Goal: Transaction & Acquisition: Purchase product/service

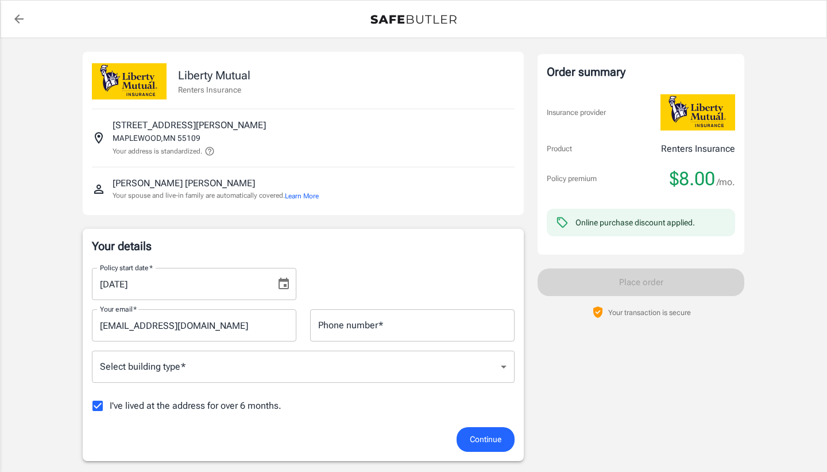
click at [303, 196] on button "Learn More" at bounding box center [302, 196] width 34 height 10
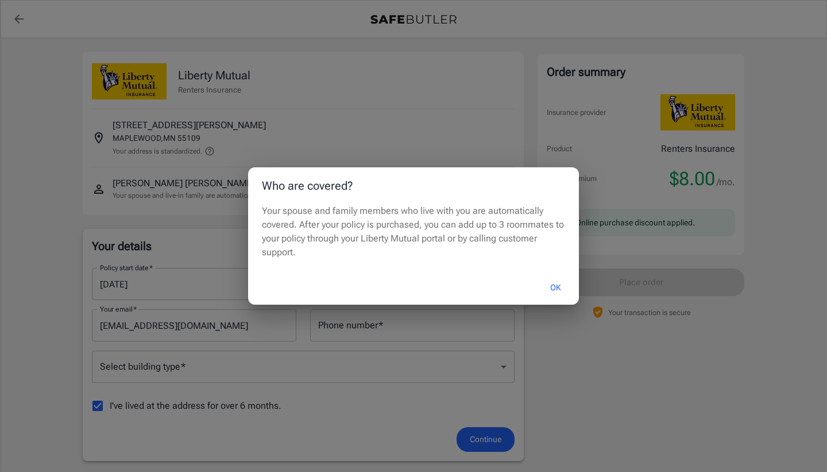
click at [556, 287] on button "OK" at bounding box center [555, 287] width 37 height 25
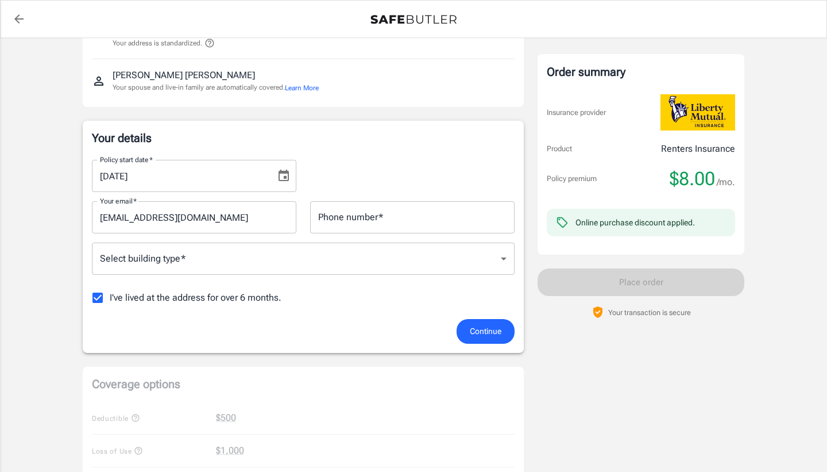
scroll to position [111, 0]
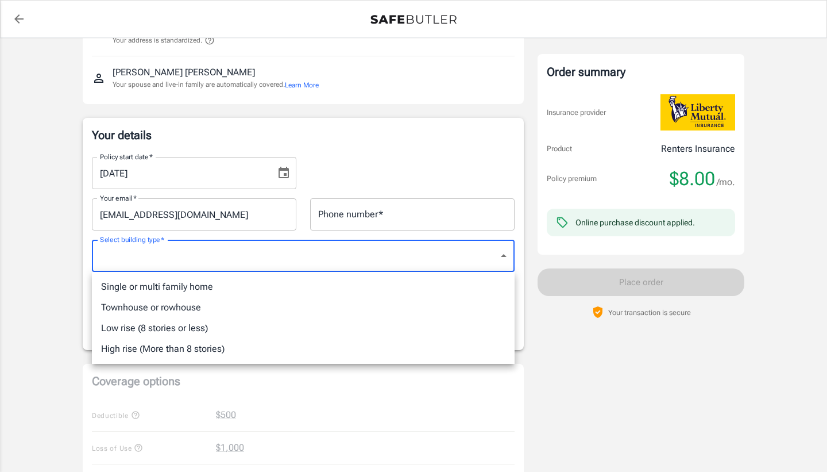
click at [251, 268] on body "Policy premium $ 8.00 /mo Liberty Mutual Renters Insurance 3090 HAZELWOOD ST MA…" at bounding box center [413, 432] width 827 height 1086
click at [206, 323] on li "Low rise (8 stories or less)" at bounding box center [303, 328] width 423 height 21
type input "lowrise"
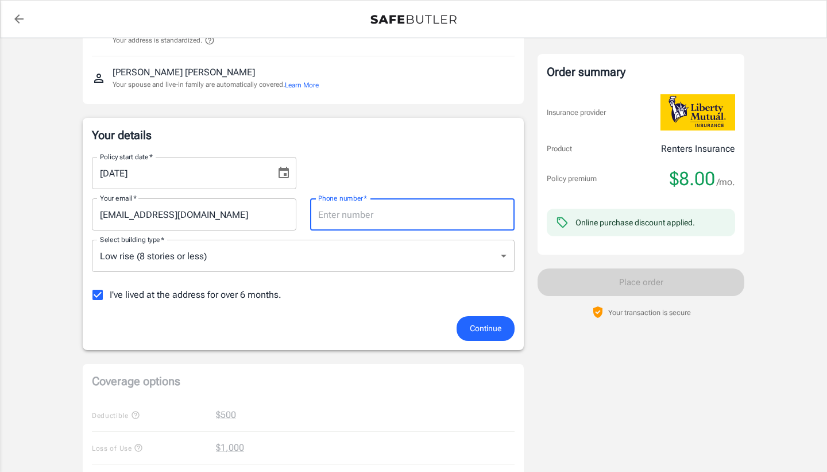
click at [365, 224] on input "Phone number   *" at bounding box center [412, 214] width 205 height 32
type input "6514780545"
click at [574, 383] on div "Order summary Insurance provider Product Renters Insurance Policy premium $8.00…" at bounding box center [641, 411] width 207 height 941
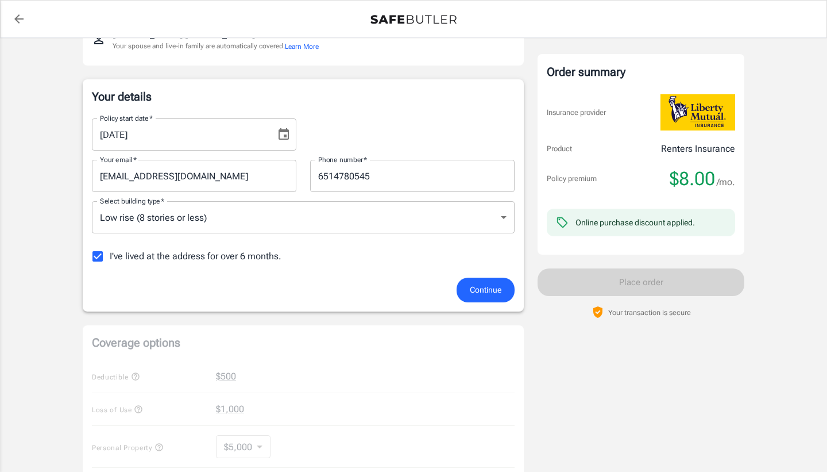
scroll to position [160, 0]
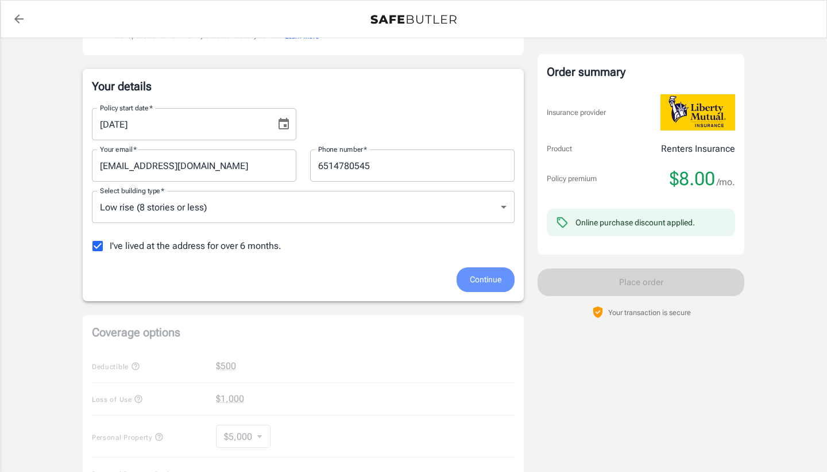
click at [488, 278] on span "Continue" at bounding box center [486, 279] width 32 height 14
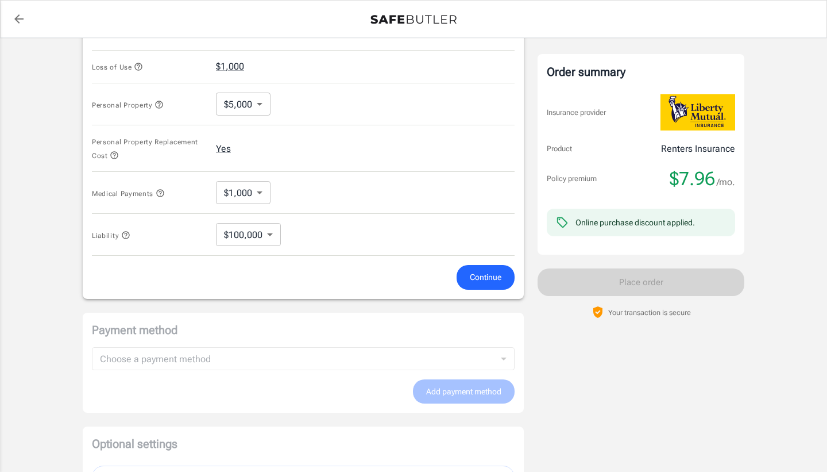
scroll to position [467, 0]
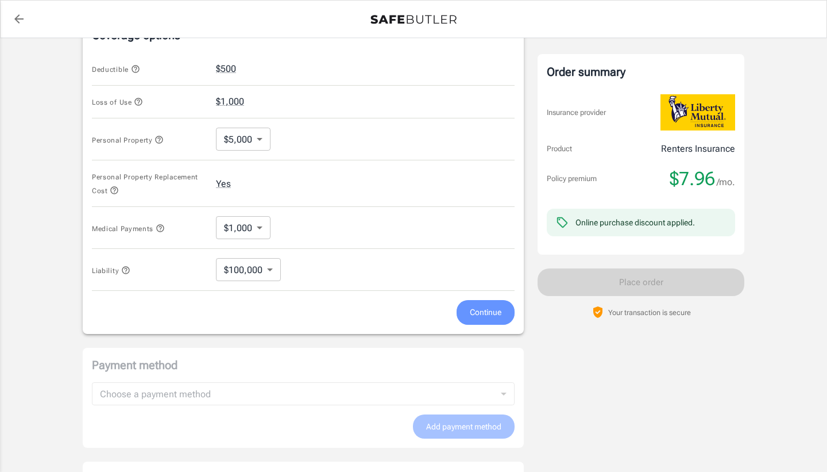
click at [495, 313] on span "Continue" at bounding box center [486, 312] width 32 height 14
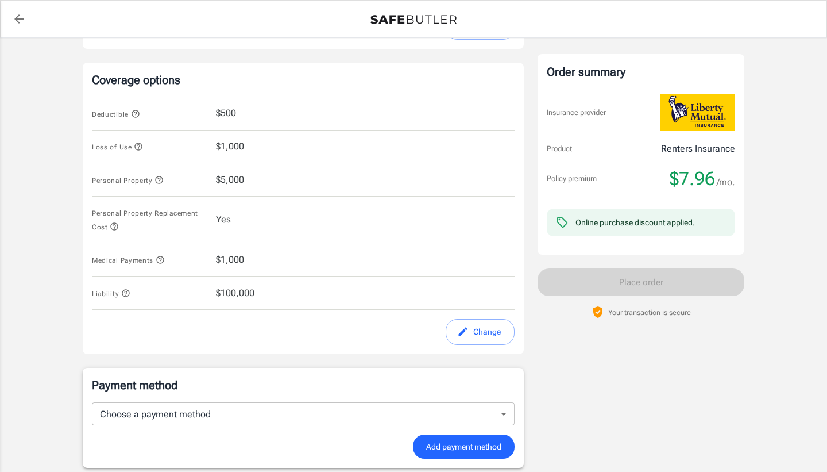
scroll to position [363, 0]
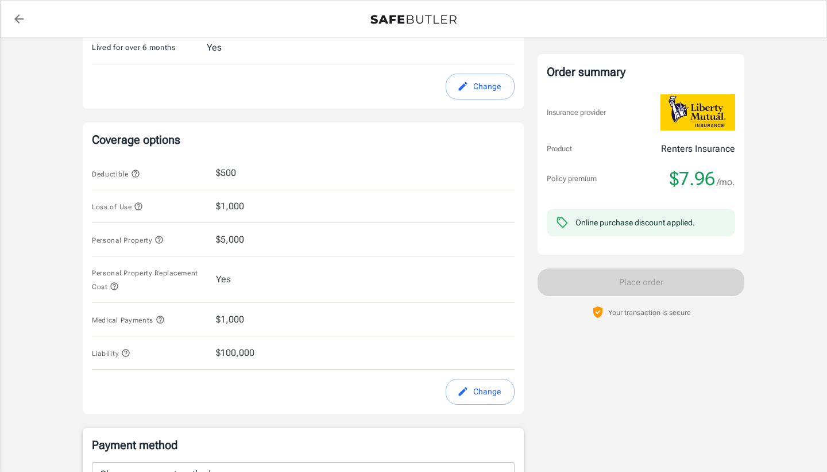
click at [463, 390] on icon "edit" at bounding box center [462, 391] width 11 height 11
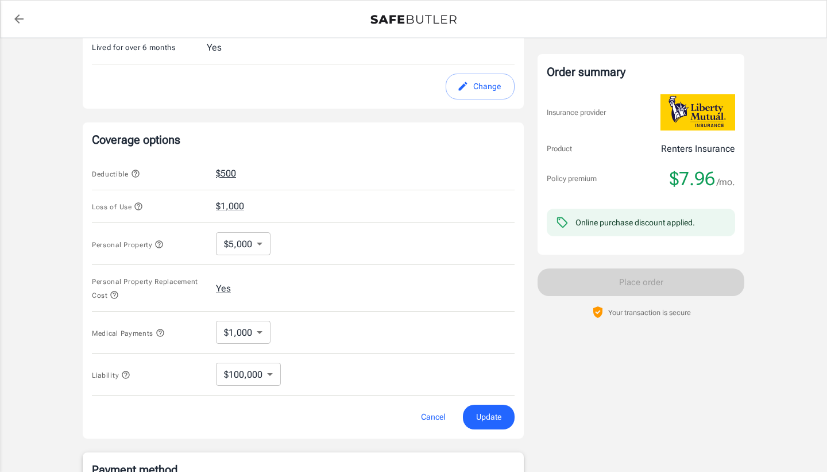
click at [233, 174] on button "$500" at bounding box center [226, 174] width 20 height 14
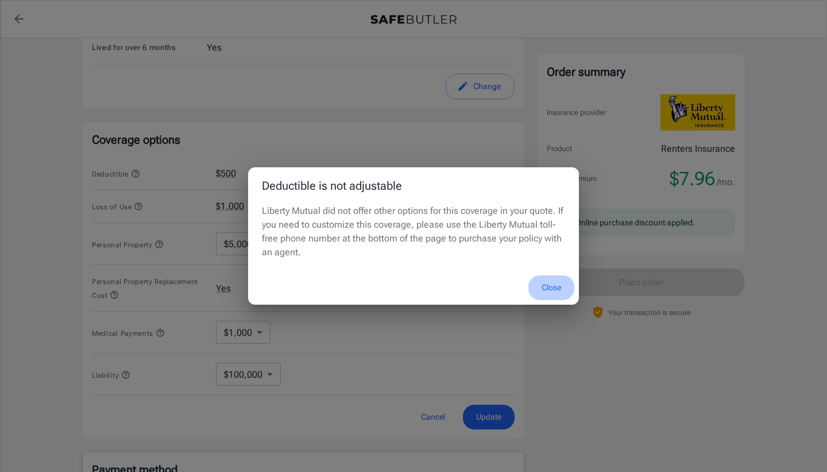
click at [550, 290] on button "Close" at bounding box center [552, 287] width 46 height 25
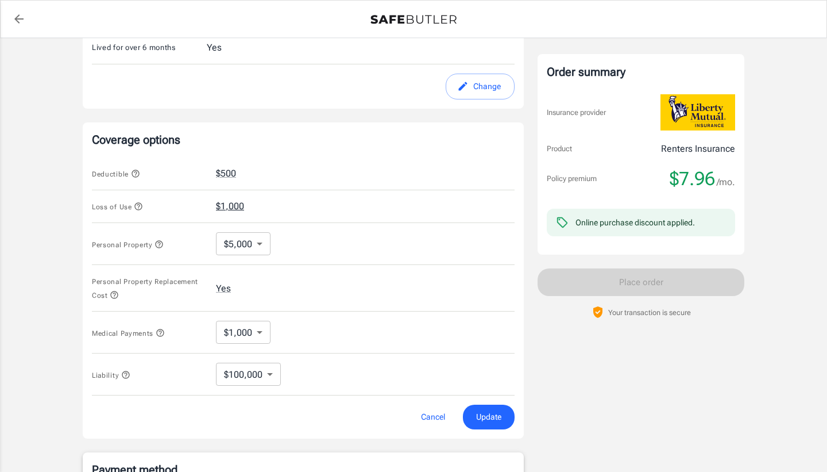
click at [242, 209] on button "$1,000" at bounding box center [230, 206] width 28 height 14
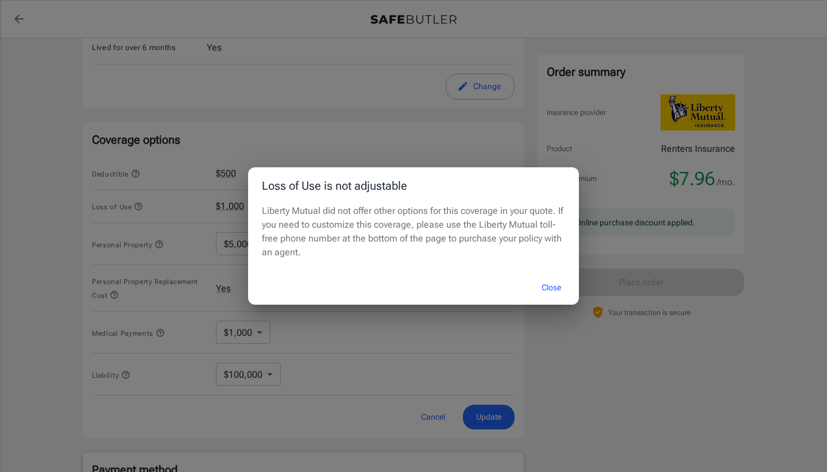
click at [546, 282] on button "Close" at bounding box center [552, 287] width 46 height 25
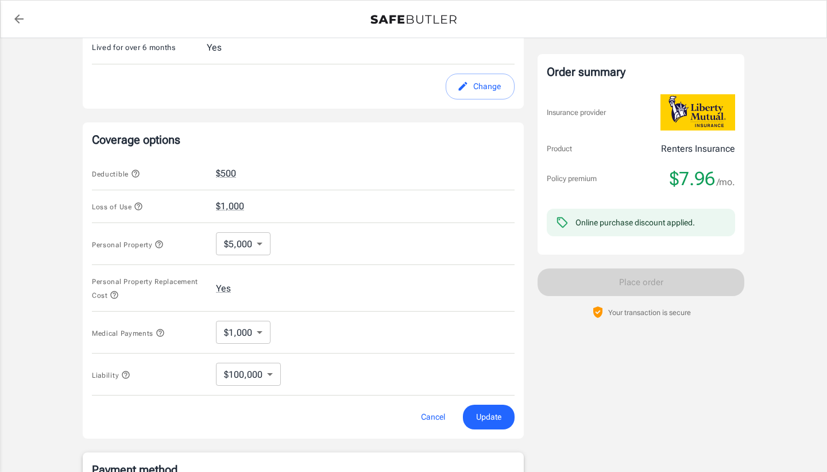
click at [256, 248] on body "Policy premium $ 7.96 /mo Liberty Mutual Renters Insurance 3090 HAZELWOOD ST MA…" at bounding box center [413, 185] width 827 height 1097
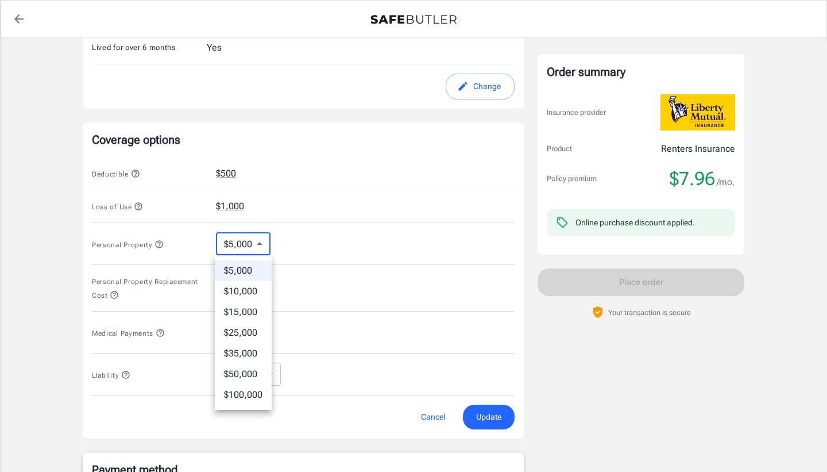
click at [396, 298] on div at bounding box center [413, 236] width 827 height 472
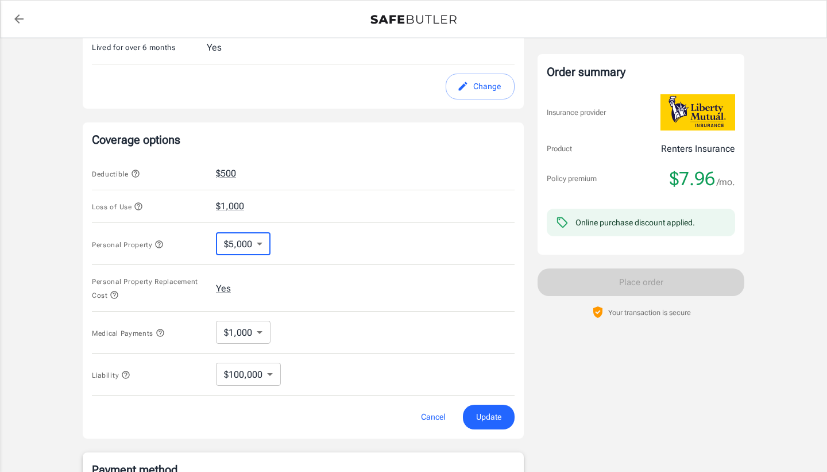
click at [262, 333] on body "Policy premium $ 7.96 /mo Liberty Mutual Renters Insurance 3090 HAZELWOOD ST MA…" at bounding box center [413, 185] width 827 height 1097
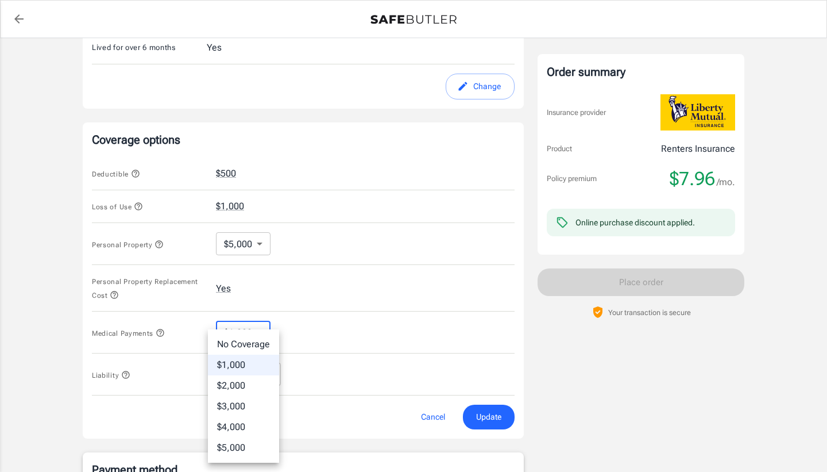
click at [139, 416] on div at bounding box center [413, 236] width 827 height 472
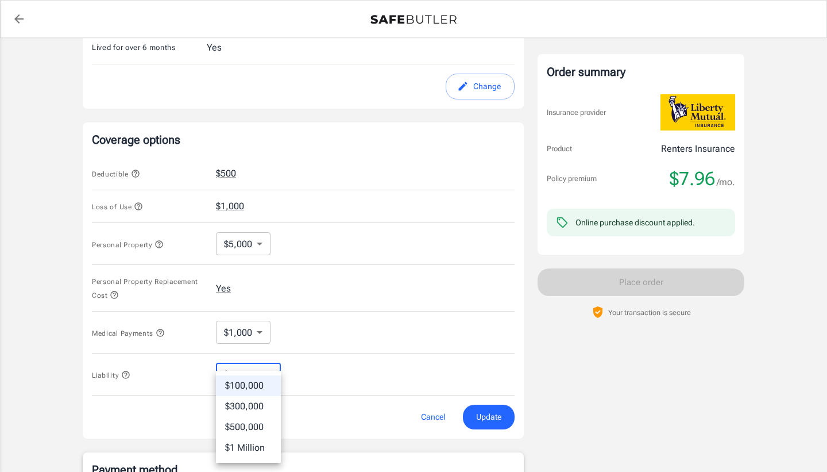
click at [235, 370] on body "Policy premium $ 7.96 /mo Liberty Mutual Renters Insurance 3090 HAZELWOOD ST MA…" at bounding box center [413, 185] width 827 height 1097
click at [194, 421] on div at bounding box center [413, 236] width 827 height 472
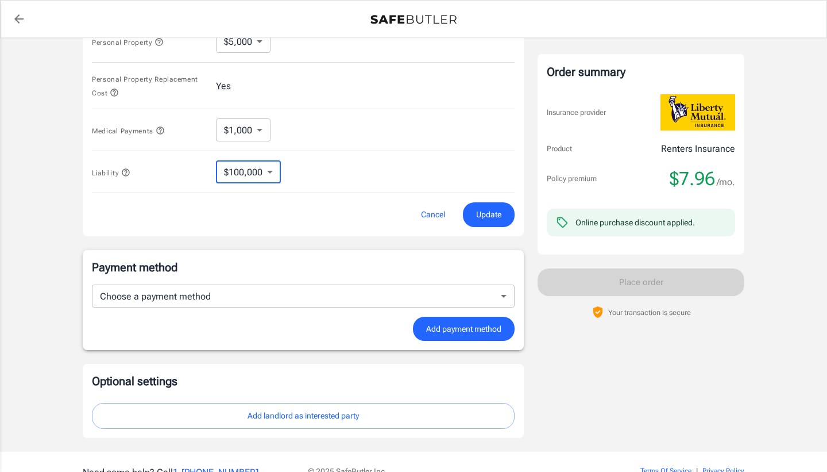
scroll to position [565, 0]
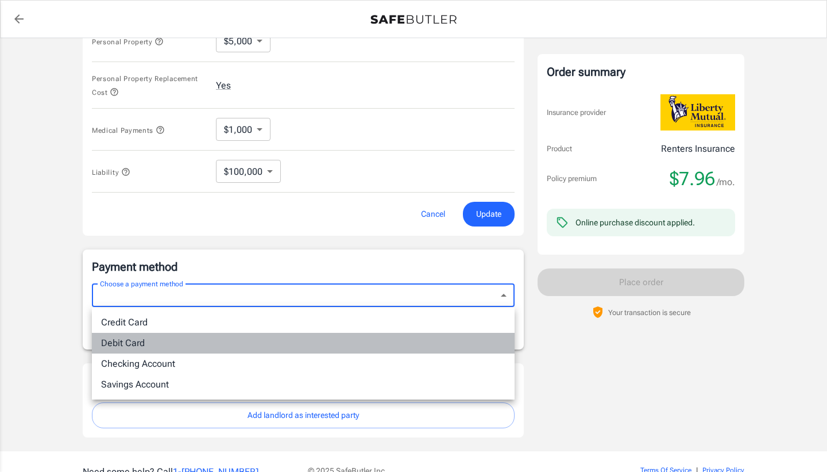
click at [147, 345] on li "Debit Card" at bounding box center [303, 343] width 423 height 21
type input "debit"
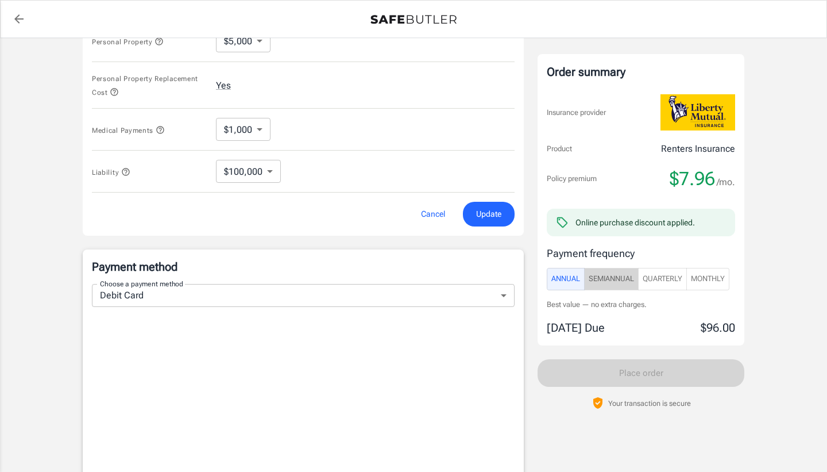
click at [607, 280] on span "SemiAnnual" at bounding box center [611, 278] width 45 height 13
click at [670, 276] on span "Quarterly" at bounding box center [663, 278] width 40 height 13
click at [719, 275] on span "Monthly" at bounding box center [708, 278] width 34 height 13
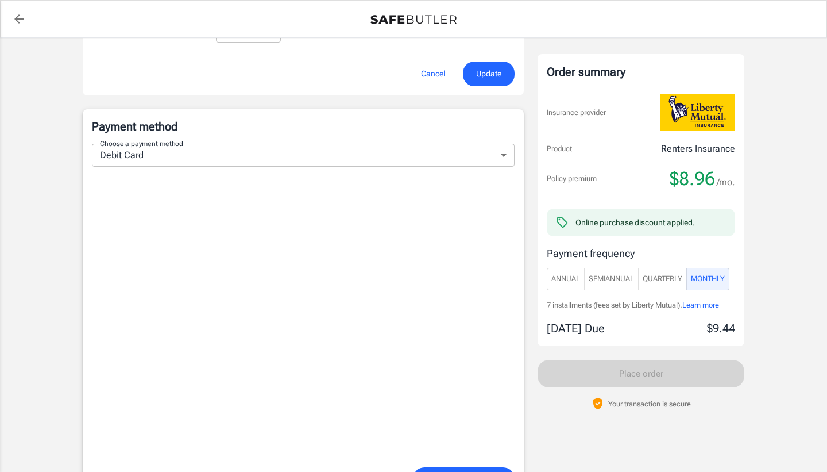
scroll to position [702, 0]
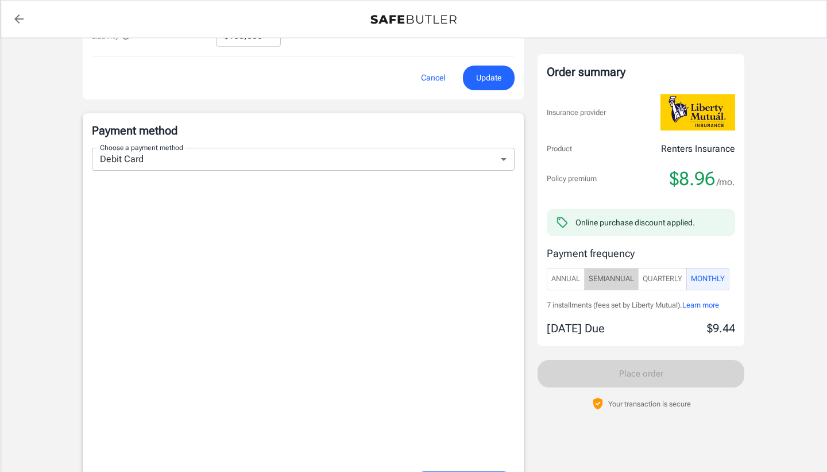
click at [603, 282] on span "SemiAnnual" at bounding box center [611, 278] width 45 height 13
click at [646, 277] on span "Quarterly" at bounding box center [663, 278] width 40 height 13
click at [705, 274] on span "Monthly" at bounding box center [708, 278] width 34 height 13
click at [669, 275] on span "Quarterly" at bounding box center [663, 278] width 40 height 13
click at [703, 269] on button "Monthly" at bounding box center [708, 279] width 43 height 22
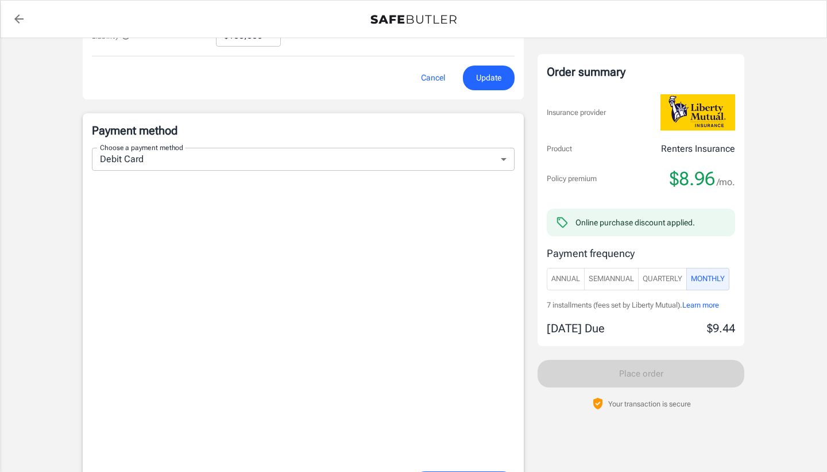
click at [657, 276] on span "Quarterly" at bounding box center [663, 278] width 40 height 13
click at [625, 278] on span "SemiAnnual" at bounding box center [611, 278] width 45 height 13
click at [575, 280] on span "Annual" at bounding box center [566, 278] width 29 height 13
click at [709, 282] on span "Monthly" at bounding box center [708, 278] width 34 height 13
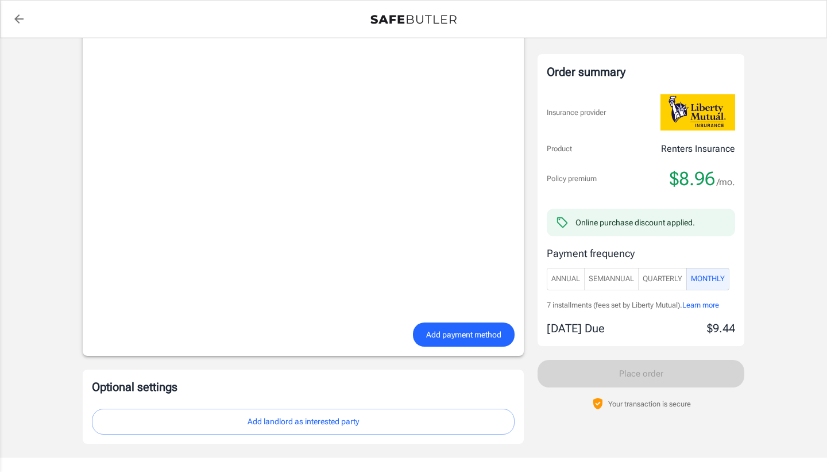
scroll to position [869, 0]
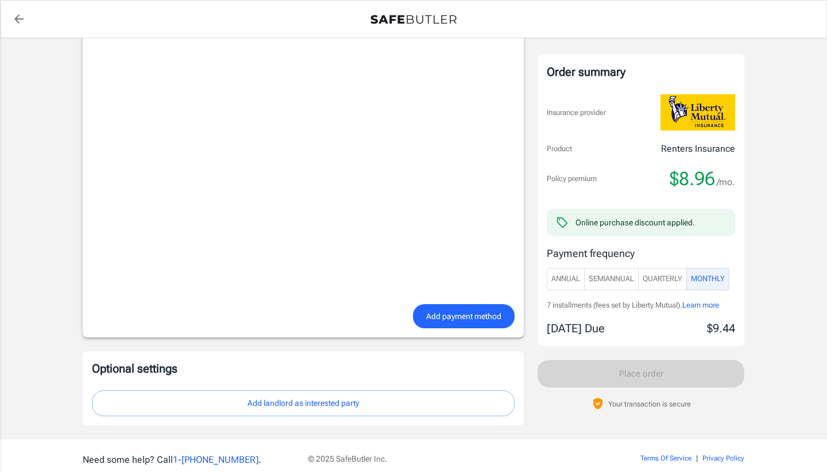
click at [443, 315] on span "Add payment method" at bounding box center [463, 316] width 75 height 14
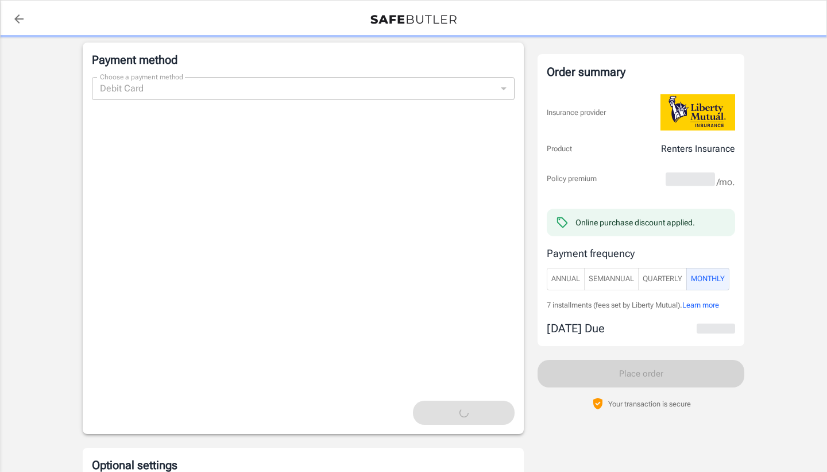
scroll to position [916, 0]
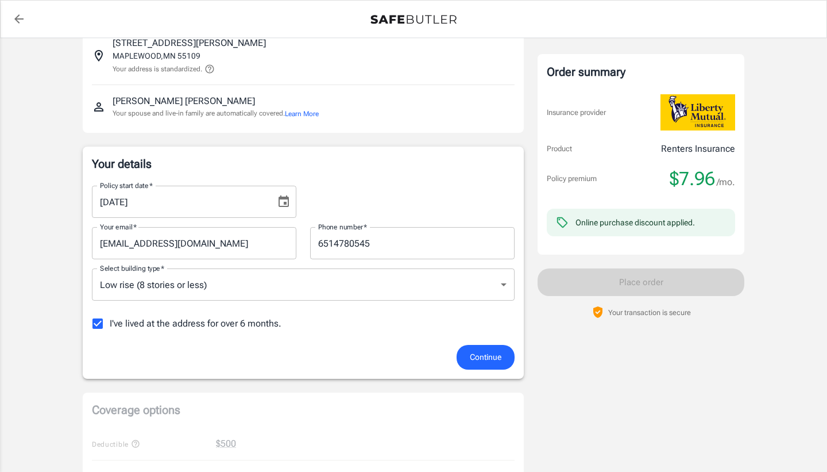
scroll to position [86, 0]
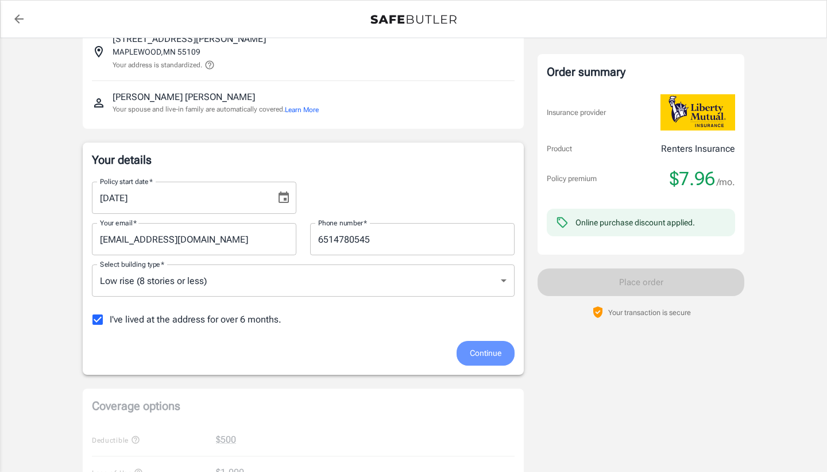
click at [491, 346] on span "Continue" at bounding box center [486, 353] width 32 height 14
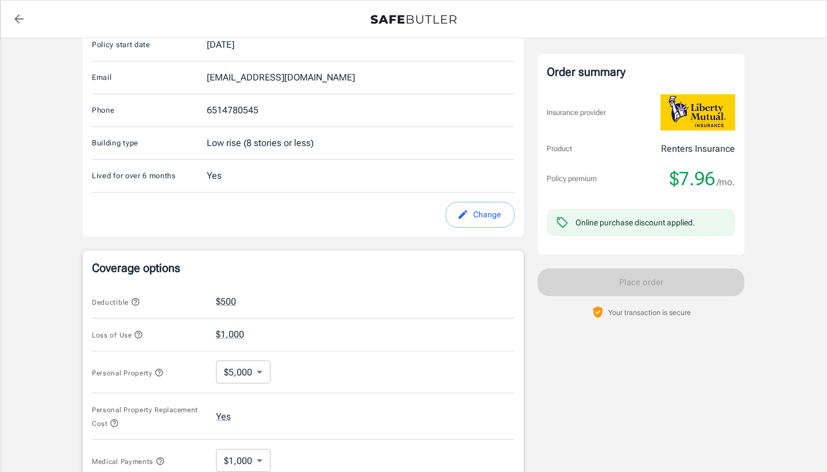
scroll to position [407, 0]
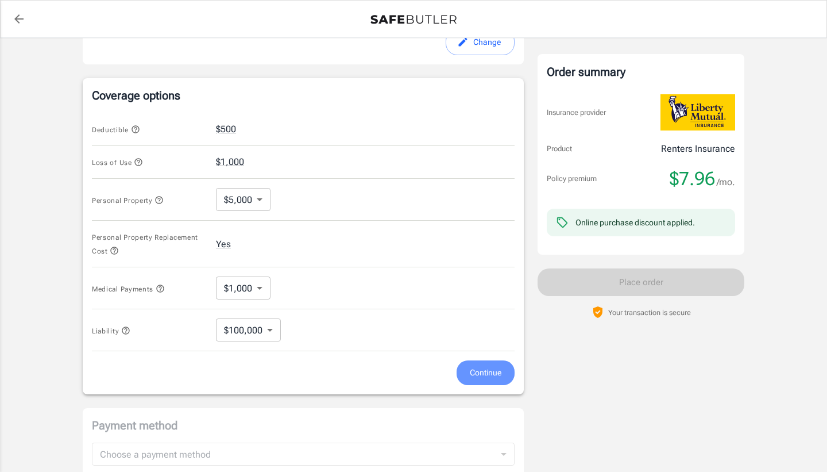
click at [495, 366] on span "Continue" at bounding box center [486, 372] width 32 height 14
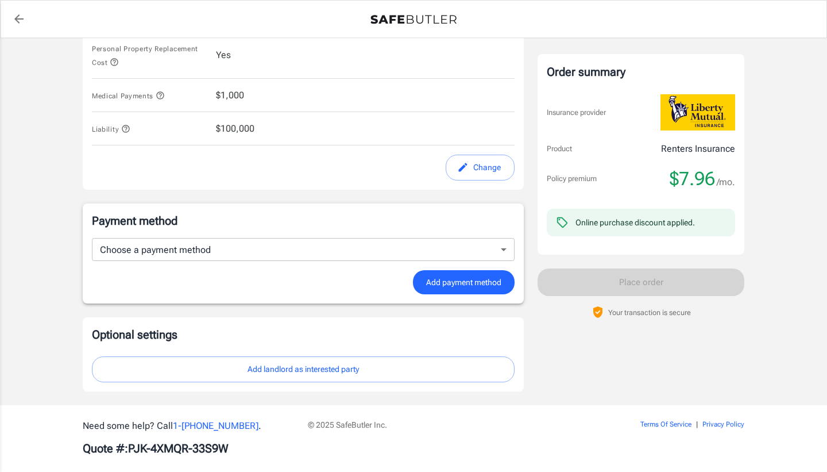
scroll to position [602, 0]
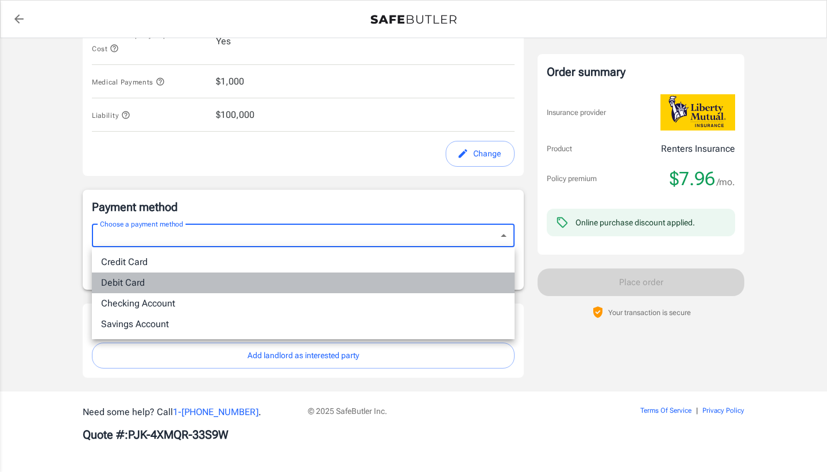
click at [199, 280] on li "Debit Card" at bounding box center [303, 282] width 423 height 21
type input "debit"
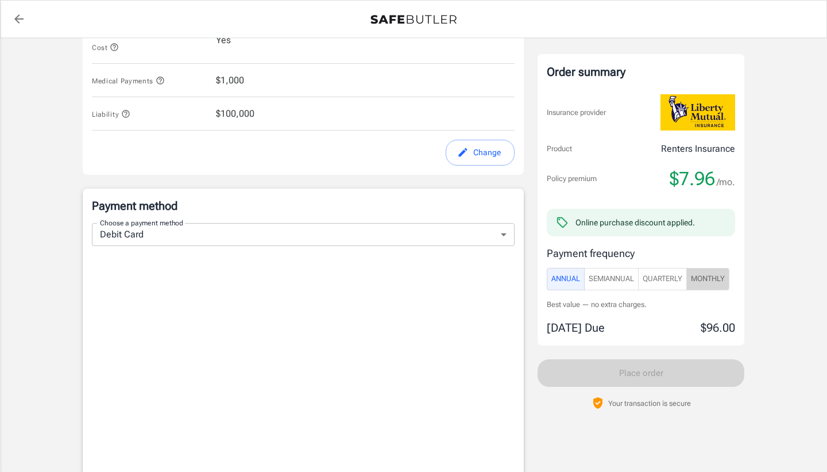
click at [700, 278] on span "Monthly" at bounding box center [708, 278] width 34 height 13
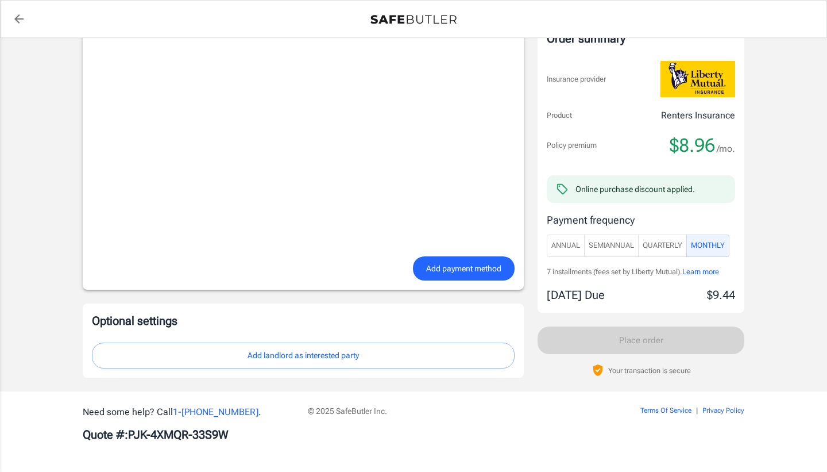
scroll to position [892, 0]
click at [437, 270] on span "Add payment method" at bounding box center [463, 268] width 75 height 14
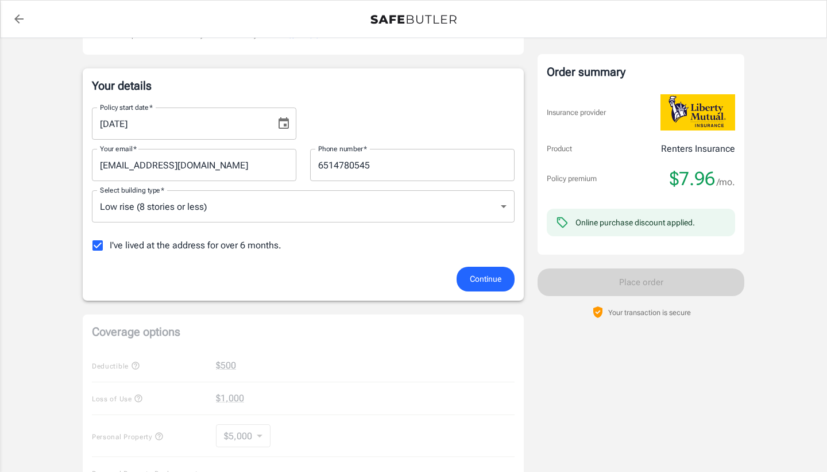
scroll to position [160, 0]
click at [490, 280] on span "Continue" at bounding box center [486, 279] width 32 height 14
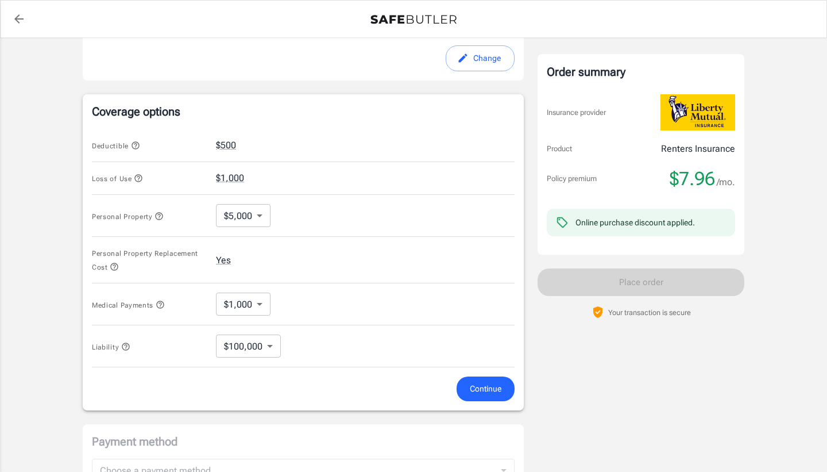
scroll to position [407, 0]
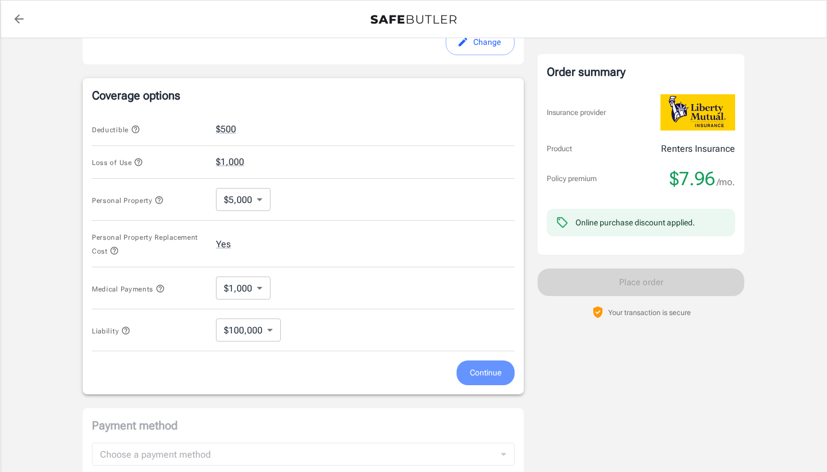
click at [476, 379] on span "Continue" at bounding box center [486, 372] width 32 height 14
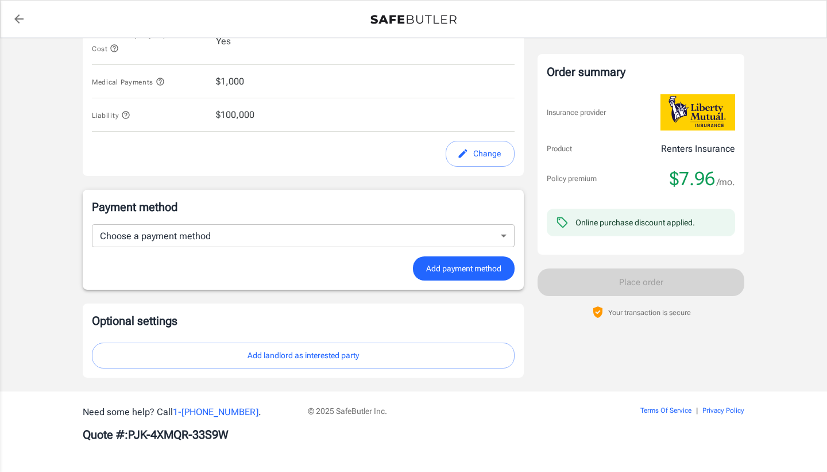
scroll to position [602, 0]
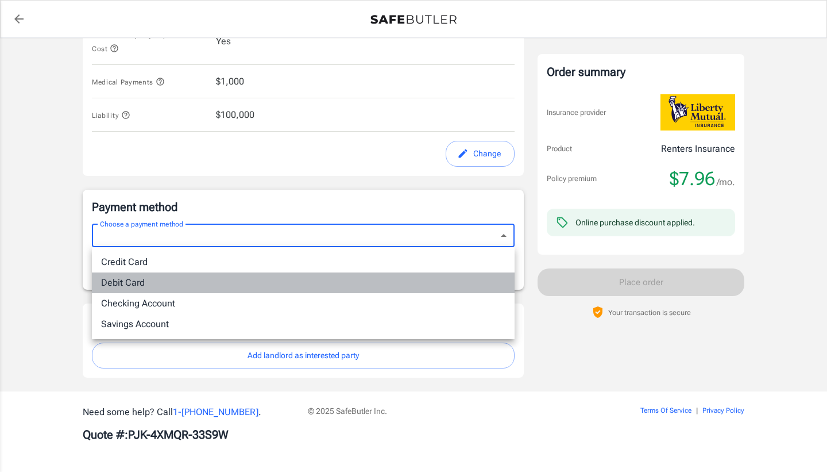
click at [245, 281] on li "Debit Card" at bounding box center [303, 282] width 423 height 21
type input "debit"
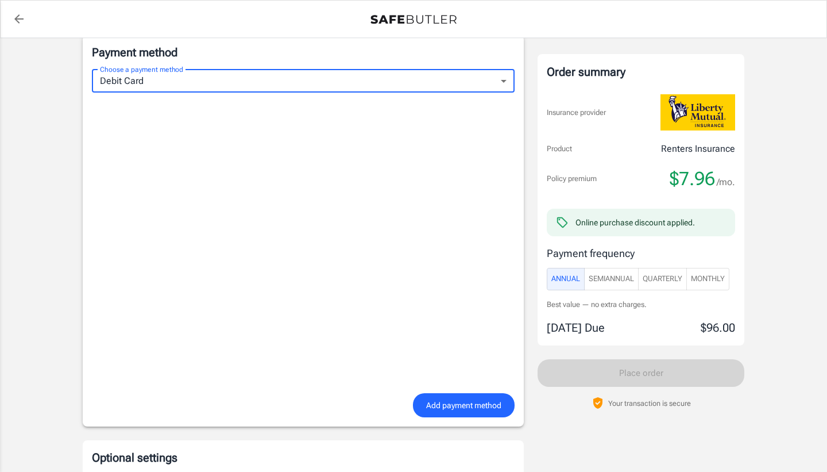
scroll to position [765, 0]
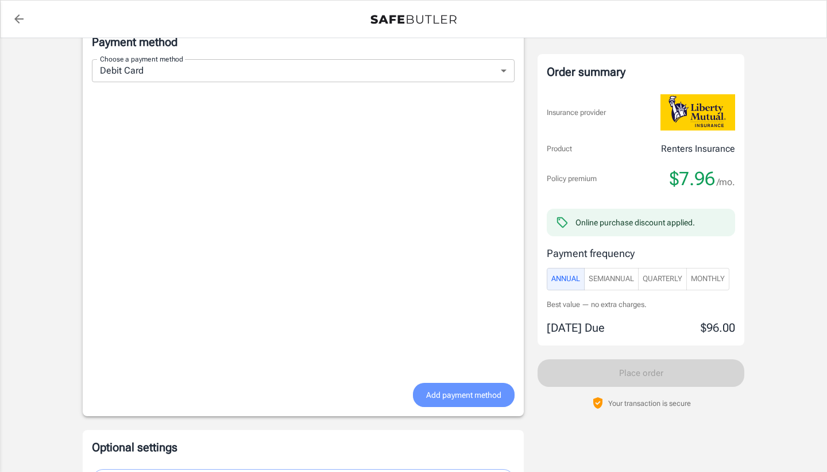
click at [435, 394] on span "Add payment method" at bounding box center [463, 395] width 75 height 14
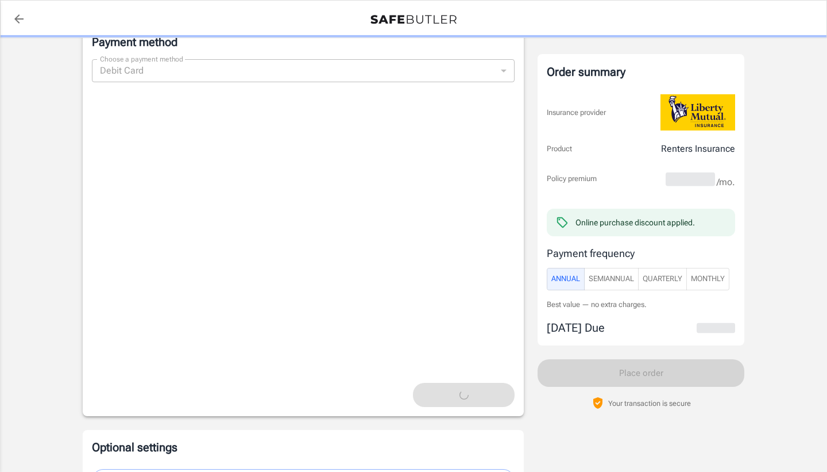
click at [704, 277] on span "Monthly" at bounding box center [708, 278] width 34 height 13
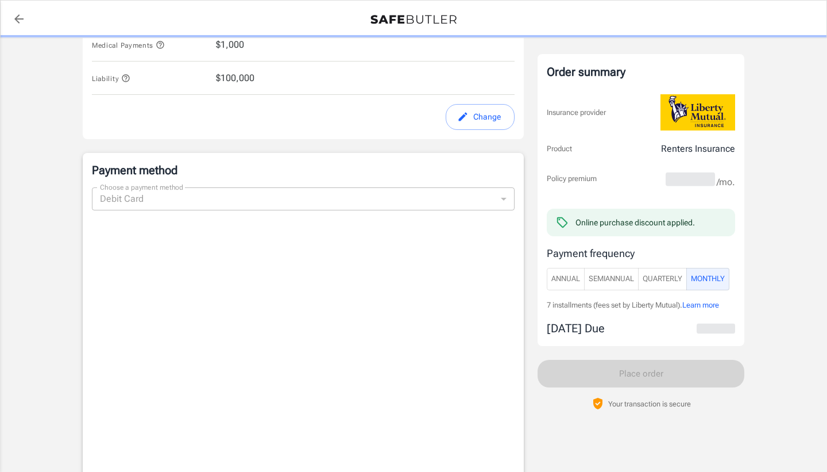
scroll to position [636, 0]
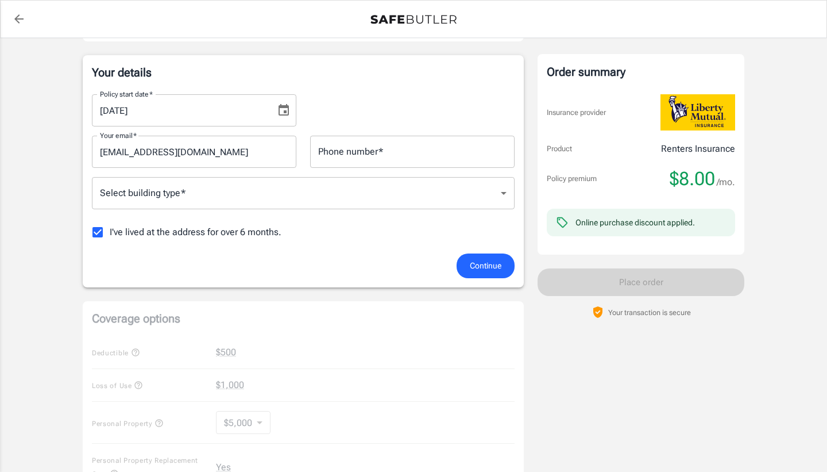
scroll to position [176, 0]
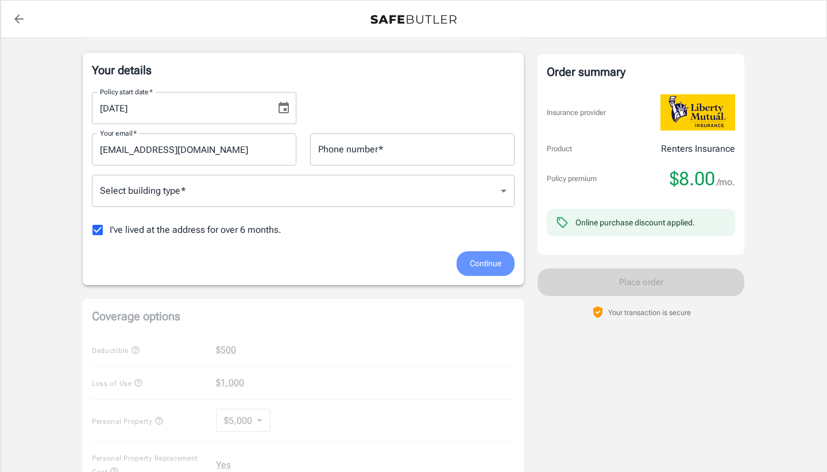
click at [474, 265] on span "Continue" at bounding box center [486, 263] width 32 height 14
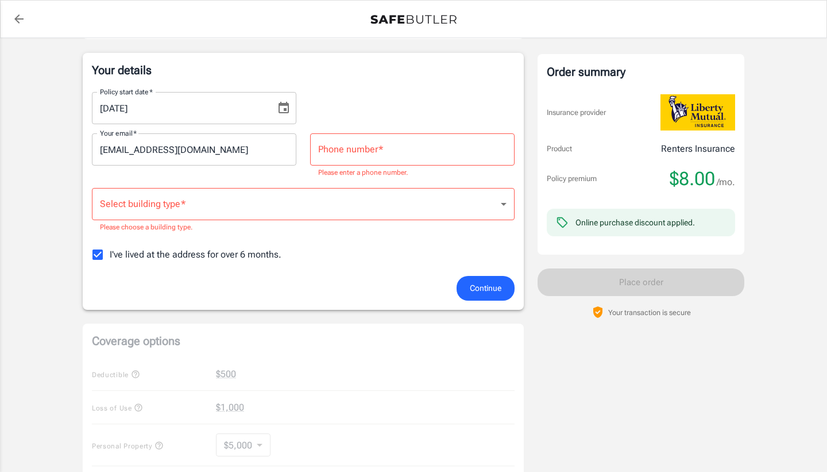
click at [353, 151] on input "Phone number   *" at bounding box center [412, 149] width 205 height 32
click at [210, 207] on body "Policy premium $ 8.00 /mo Liberty Mutual Renters Insurance [STREET_ADDRESS][PER…" at bounding box center [413, 379] width 827 height 1111
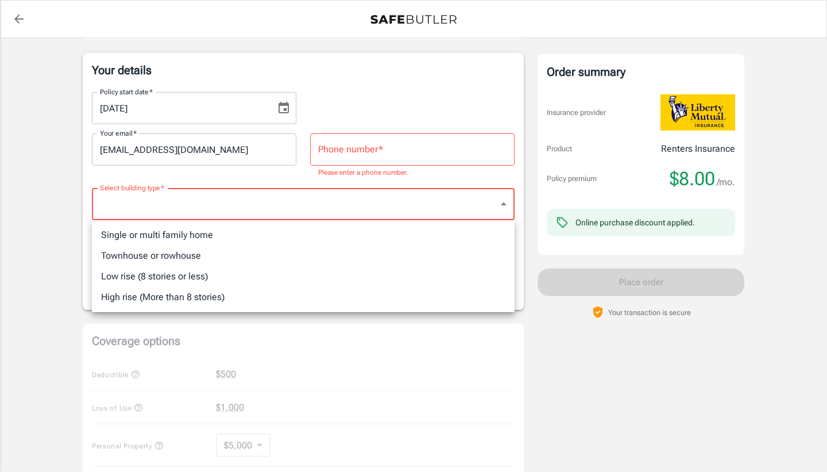
click at [188, 271] on li "Low rise (8 stories or less)" at bounding box center [303, 276] width 423 height 21
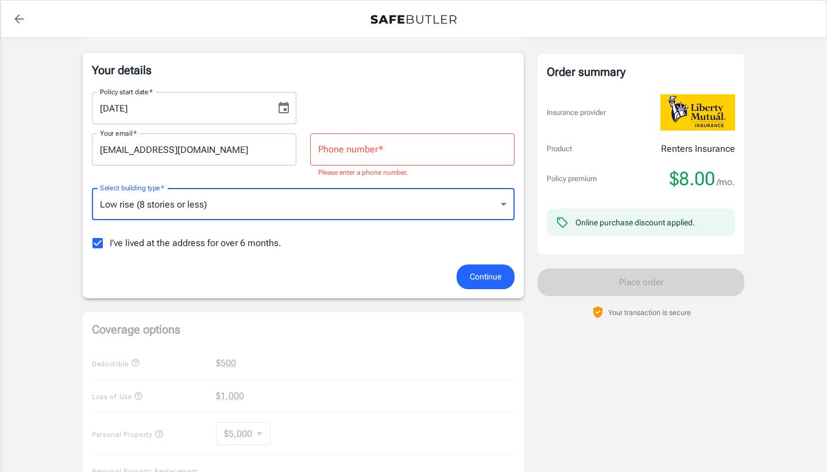
type input "lowrise"
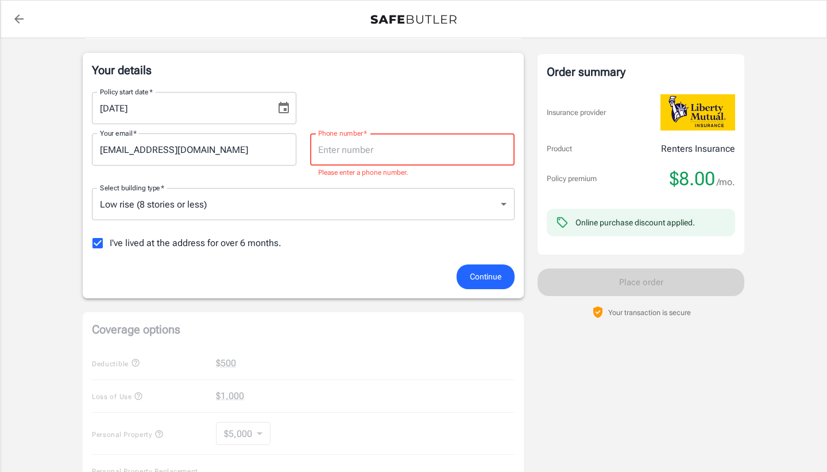
click at [363, 151] on input "Phone number   *" at bounding box center [412, 149] width 205 height 32
type input "6514780545"
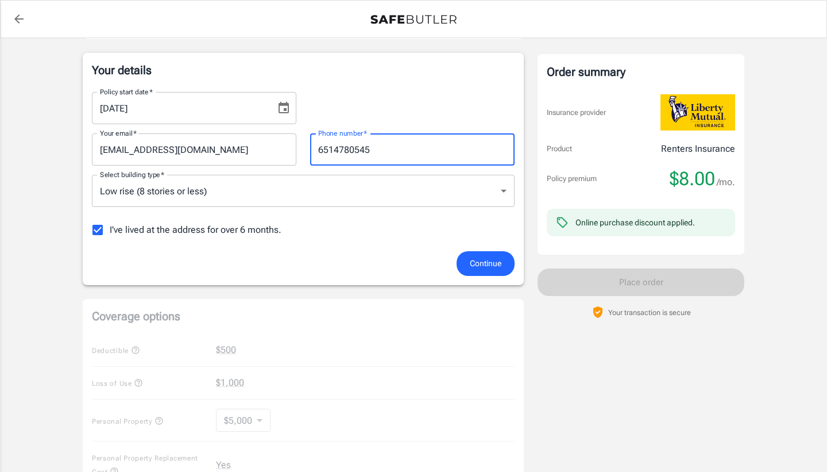
scroll to position [0, 0]
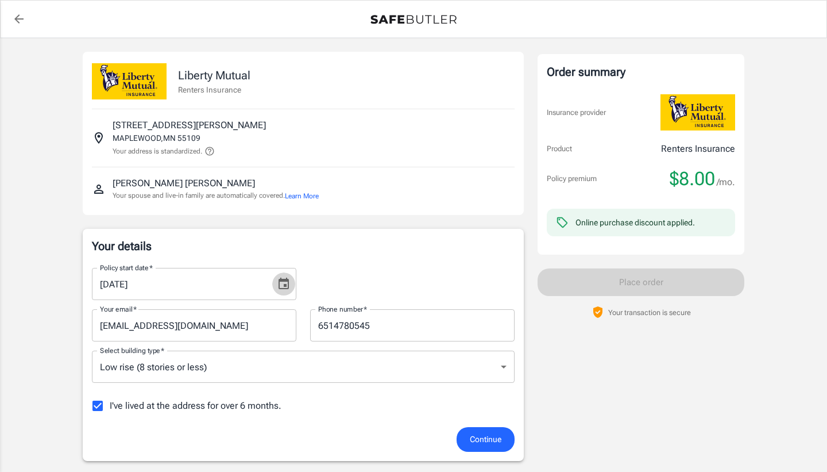
click at [287, 282] on icon "Choose date, selected date is Sep 26, 2025" at bounding box center [284, 284] width 14 height 14
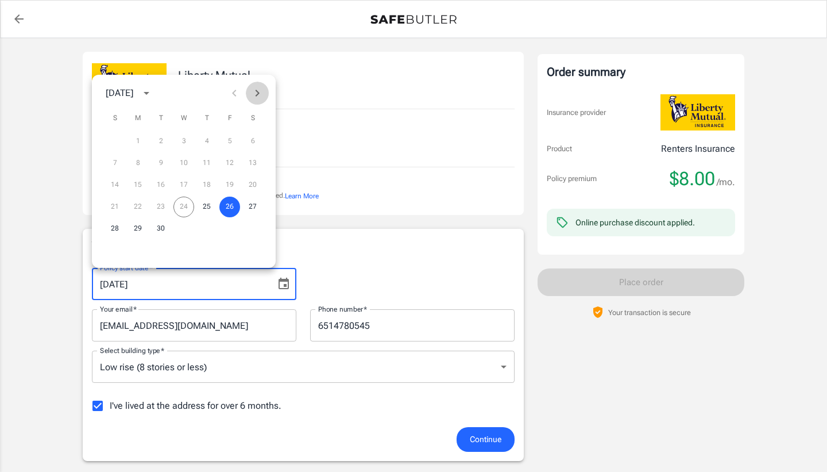
click at [259, 95] on icon "Next month" at bounding box center [257, 93] width 14 height 14
click at [252, 163] on button "8" at bounding box center [252, 163] width 21 height 21
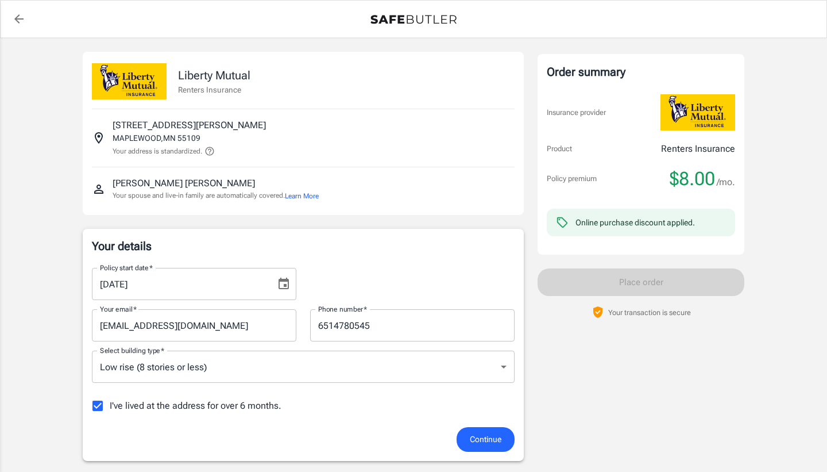
type input "[DATE]"
click at [393, 265] on div "Policy start date   * 11/08/2025 Policy start date   *" at bounding box center [303, 279] width 437 height 41
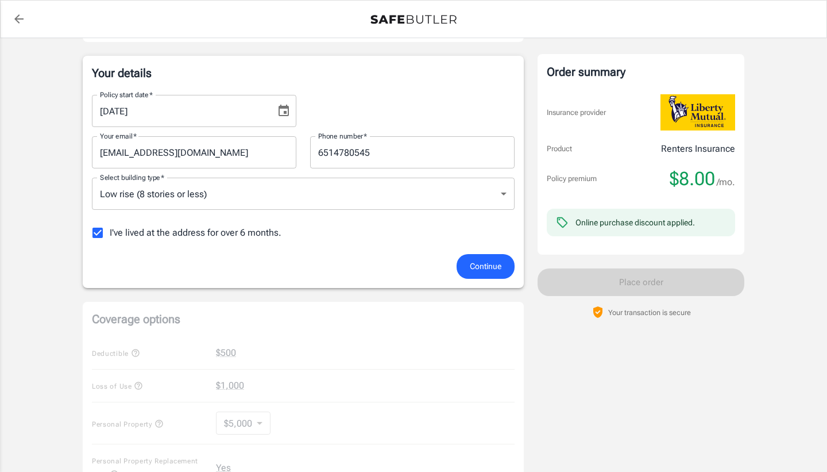
scroll to position [174, 0]
click at [496, 268] on span "Continue" at bounding box center [486, 265] width 32 height 14
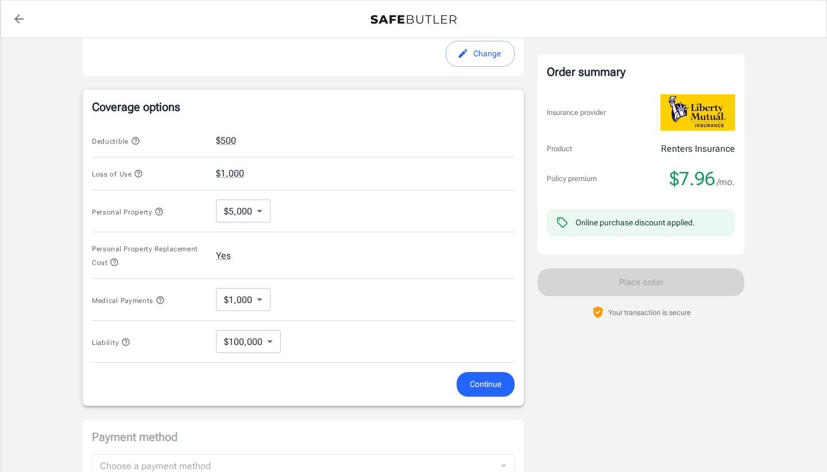
scroll to position [407, 0]
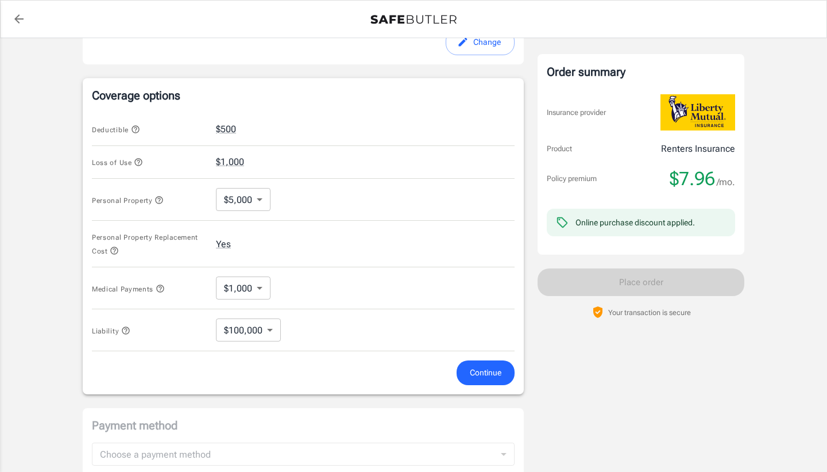
click at [493, 368] on span "Continue" at bounding box center [486, 372] width 32 height 14
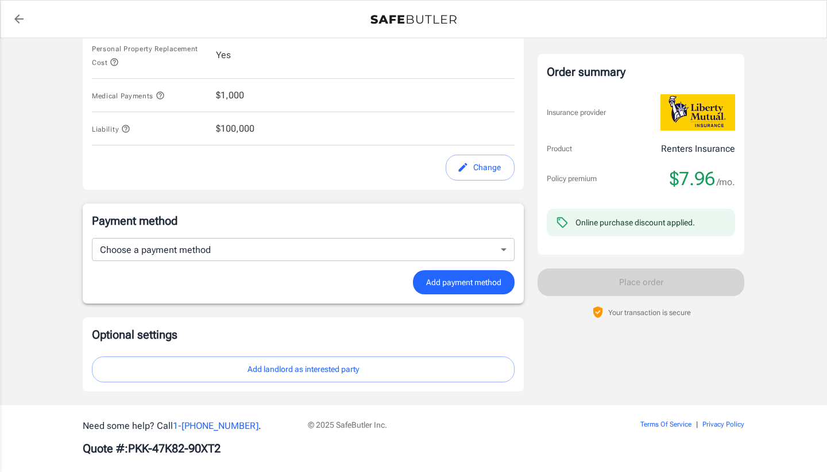
scroll to position [602, 0]
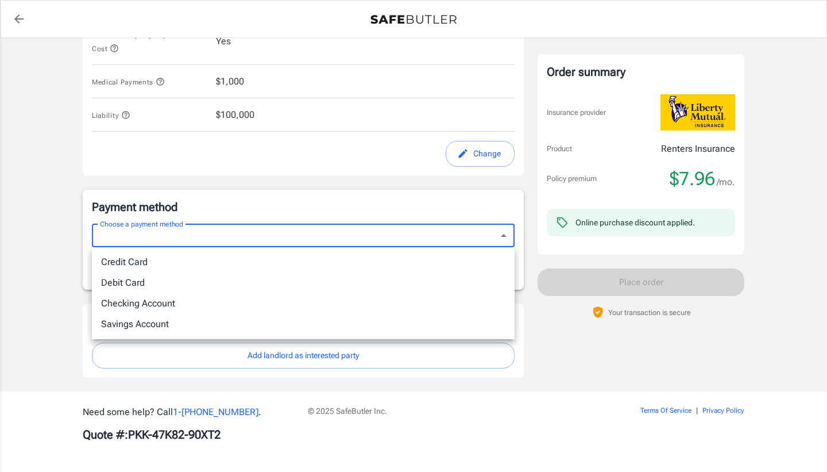
click at [224, 280] on li "Debit Card" at bounding box center [303, 282] width 423 height 21
type input "debit"
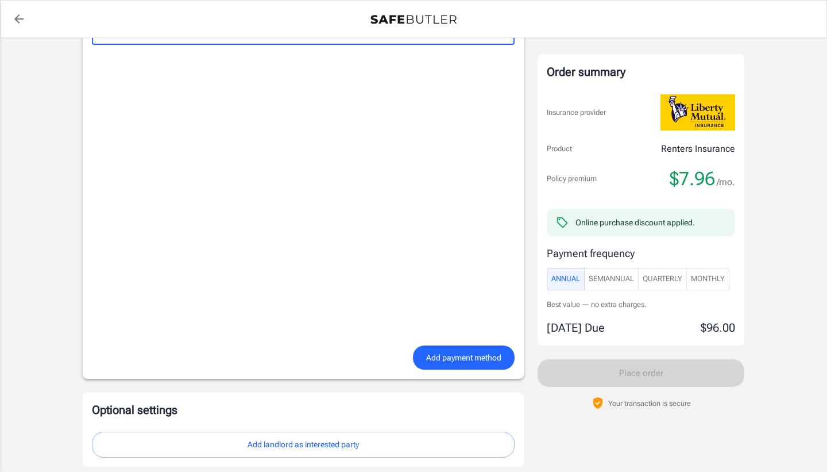
scroll to position [827, 0]
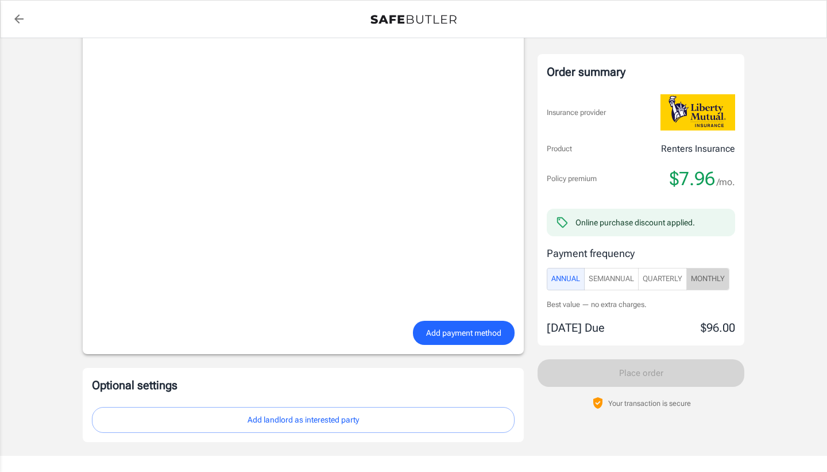
click at [715, 283] on span "Monthly" at bounding box center [708, 278] width 34 height 13
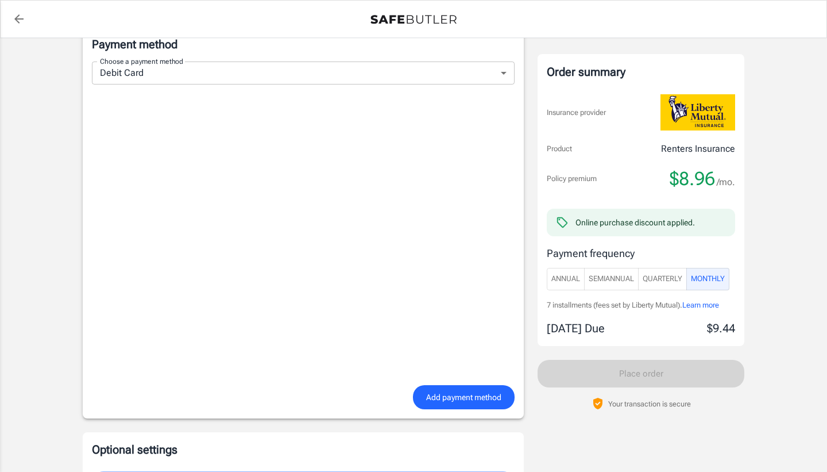
scroll to position [768, 0]
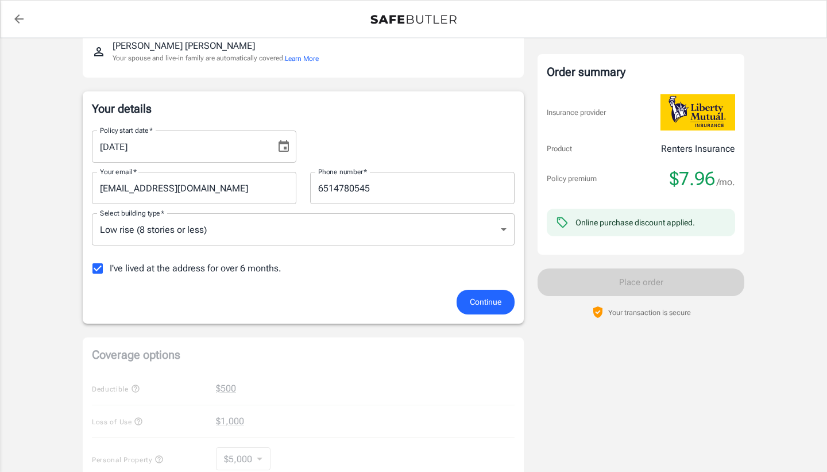
scroll to position [134, 0]
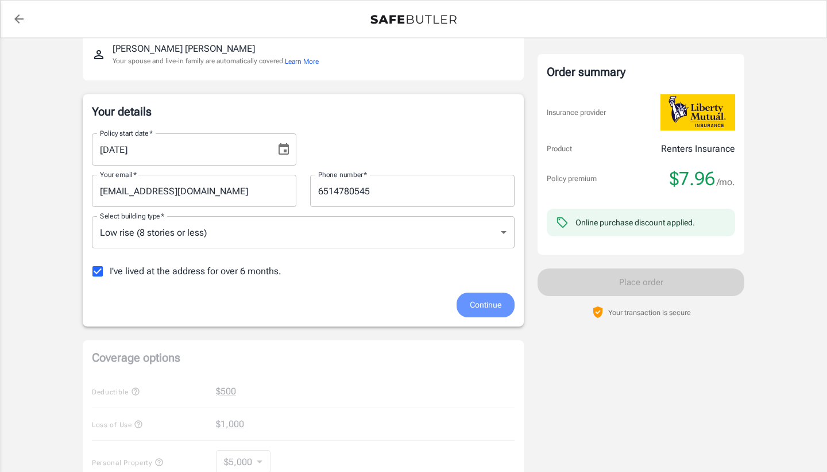
click at [482, 303] on span "Continue" at bounding box center [486, 305] width 32 height 14
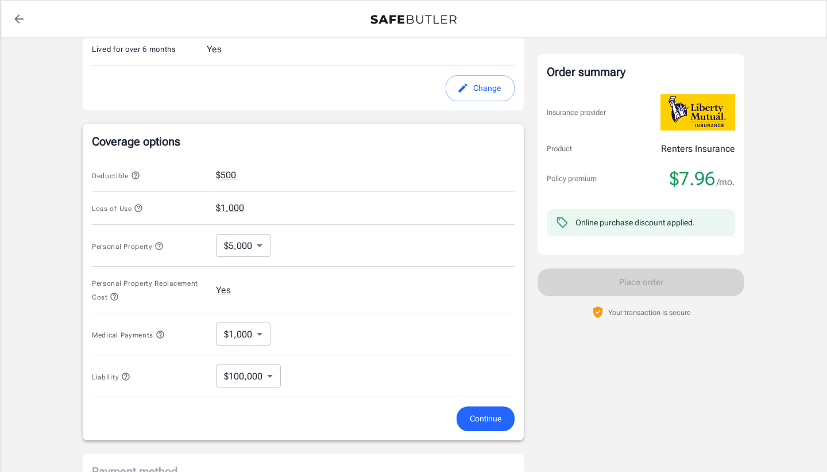
scroll to position [407, 0]
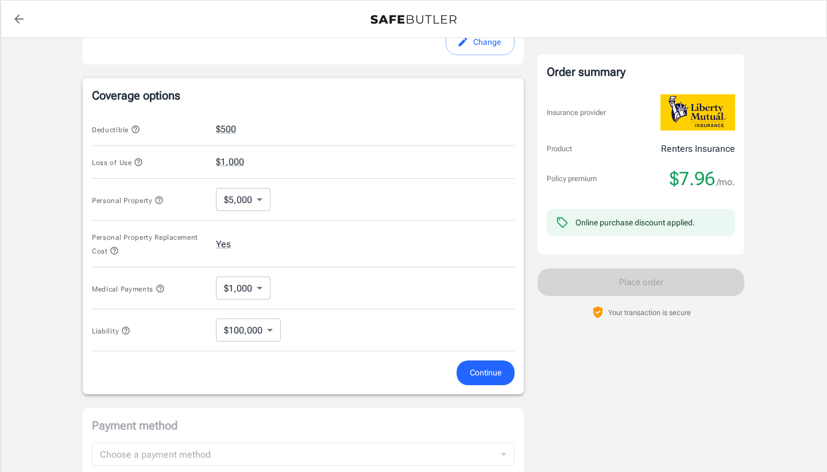
click at [477, 365] on button "Continue" at bounding box center [486, 372] width 58 height 25
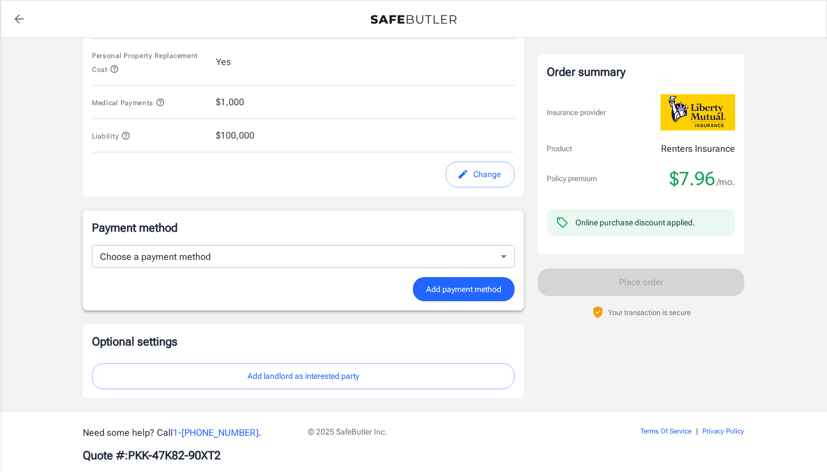
scroll to position [602, 0]
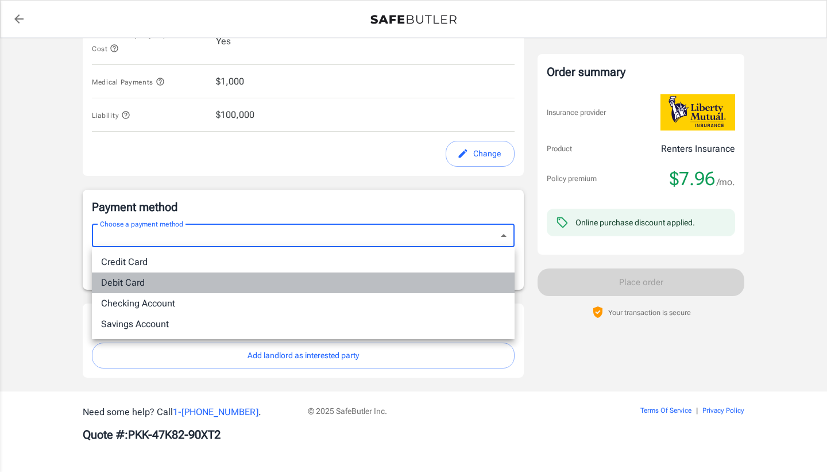
click at [136, 280] on li "Debit Card" at bounding box center [303, 282] width 423 height 21
type input "debit"
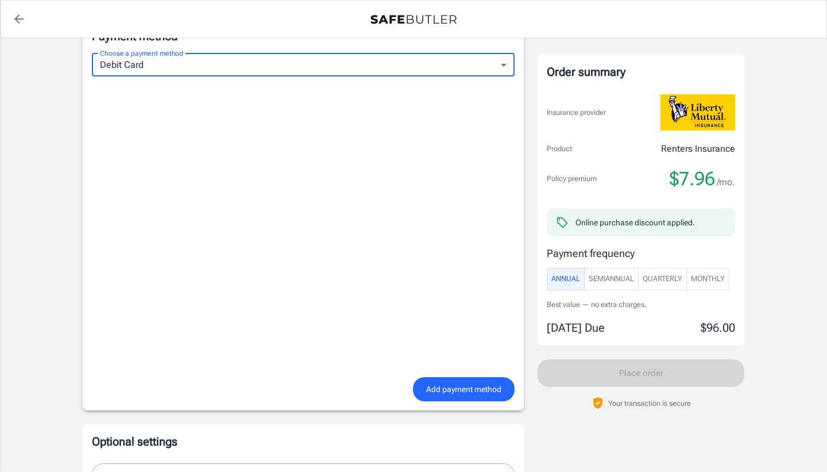
scroll to position [785, 0]
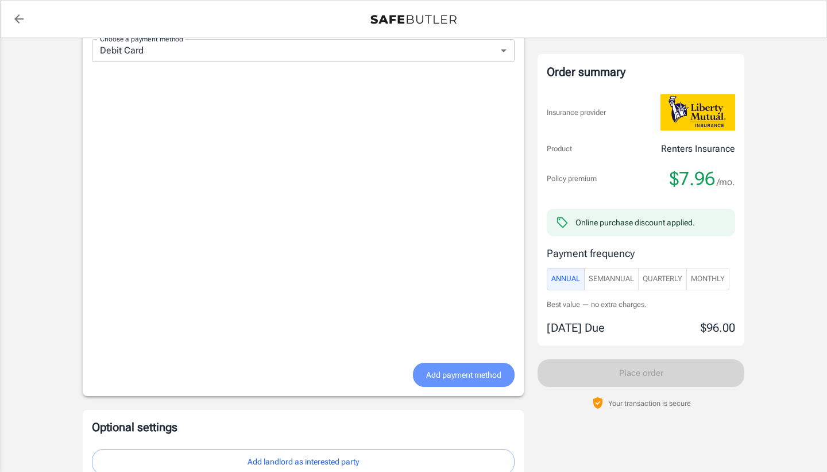
click at [455, 381] on span "Add payment method" at bounding box center [463, 375] width 75 height 14
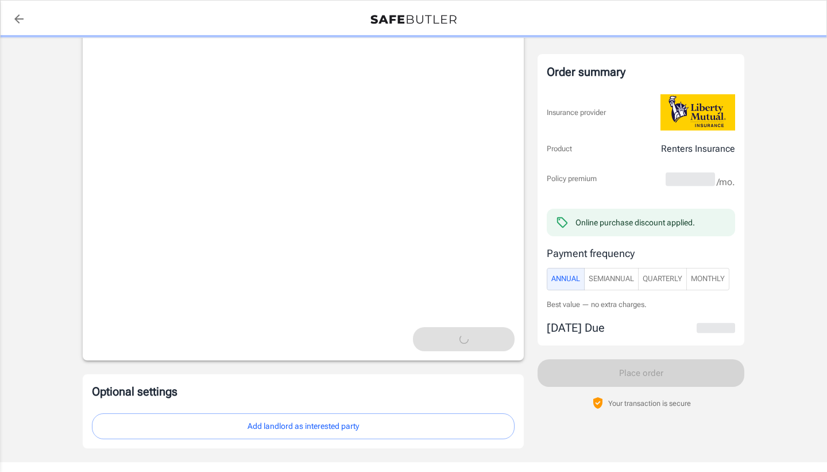
scroll to position [892, 0]
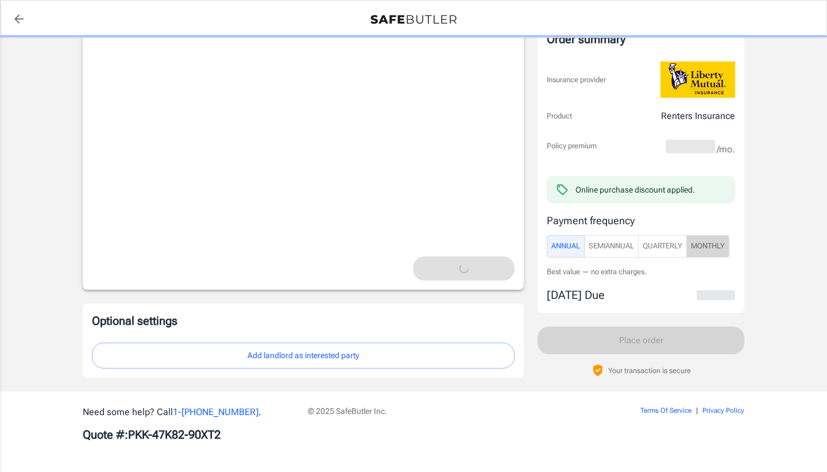
click at [706, 237] on button "Monthly" at bounding box center [708, 246] width 43 height 22
